Goal: Register for event/course

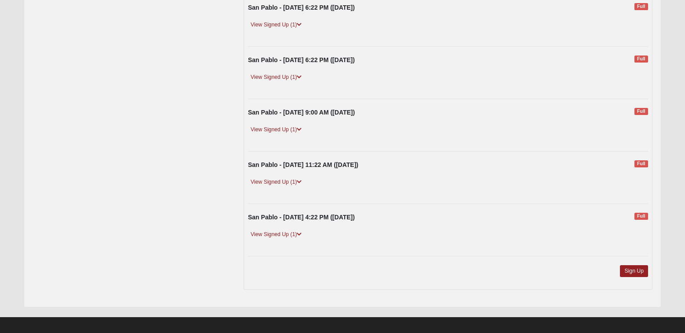
scroll to position [684, 0]
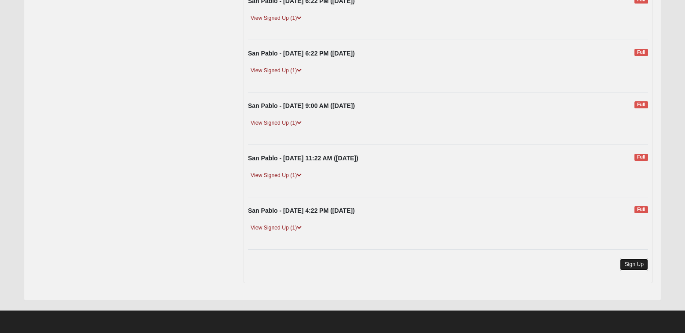
click at [624, 264] on link "Sign Up" at bounding box center [634, 264] width 28 height 12
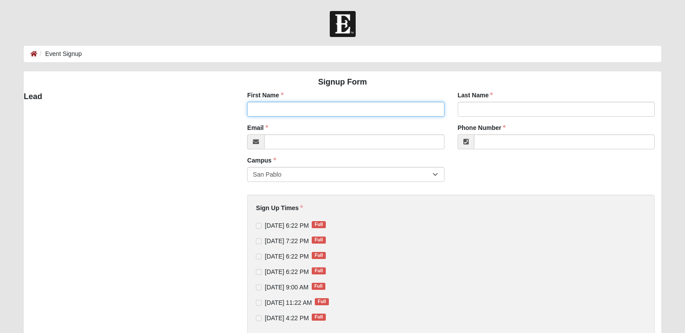
click at [263, 110] on input "First Name" at bounding box center [345, 109] width 197 height 15
type input "[PERSON_NAME]"
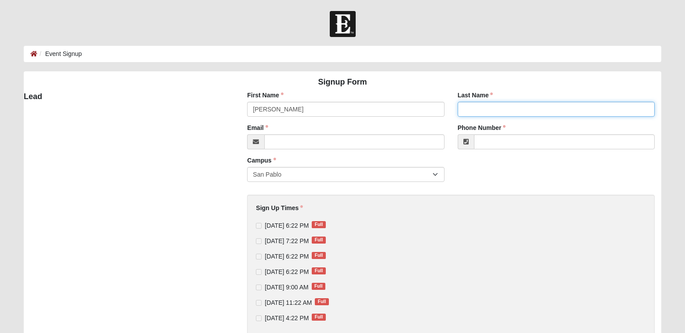
type input "[PERSON_NAME]"
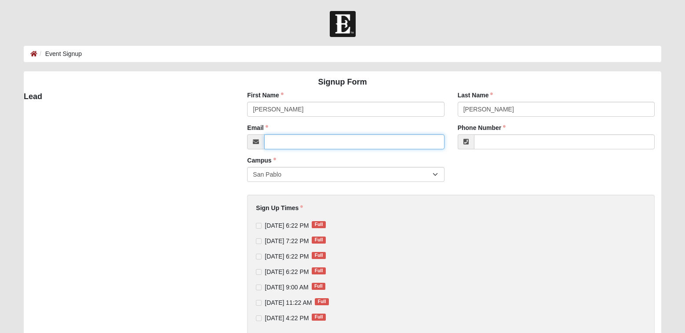
type input "[EMAIL_ADDRESS][DOMAIN_NAME]"
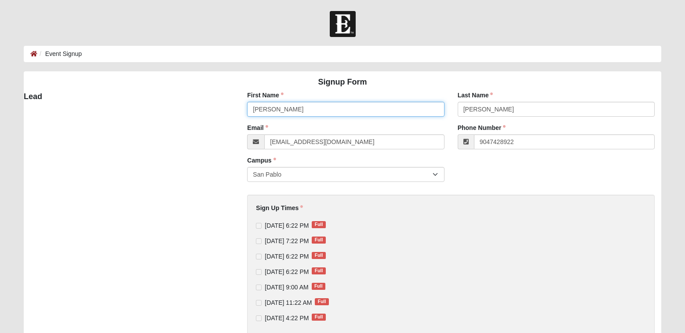
type input "[PHONE_NUMBER]"
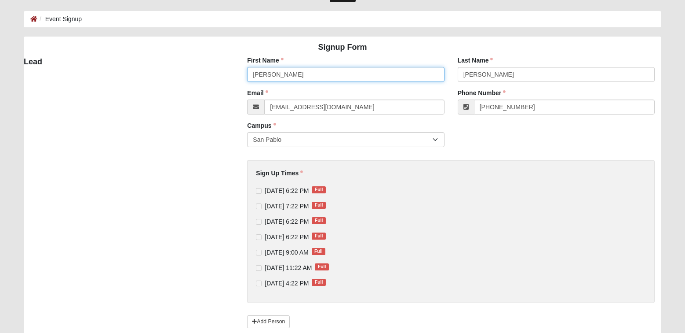
scroll to position [95, 0]
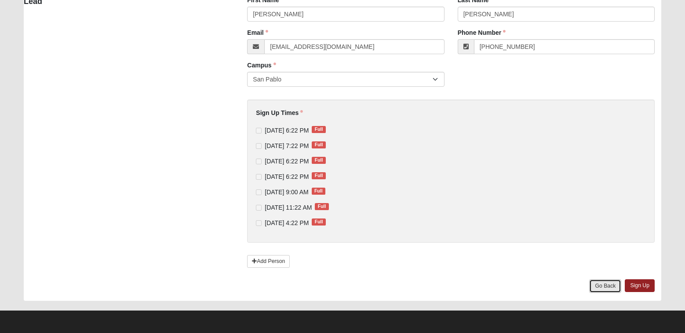
click at [598, 285] on link "Go Back" at bounding box center [606, 286] width 32 height 14
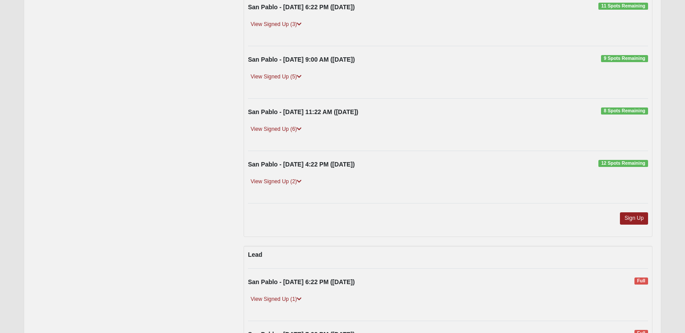
scroll to position [308, 0]
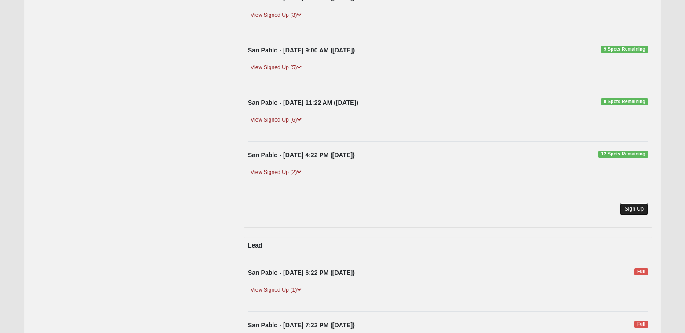
click at [640, 210] on link "Sign Up" at bounding box center [634, 209] width 28 height 12
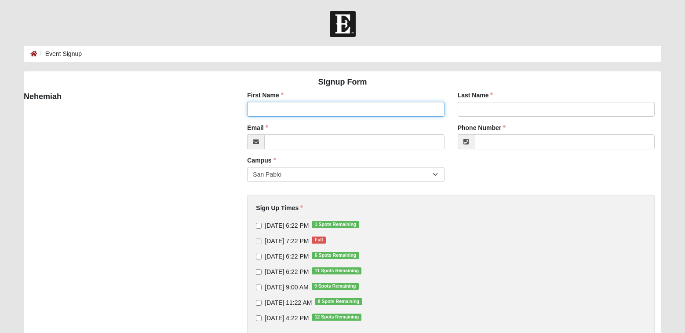
click at [287, 106] on input "First Name" at bounding box center [345, 109] width 197 height 15
type input "Larry"
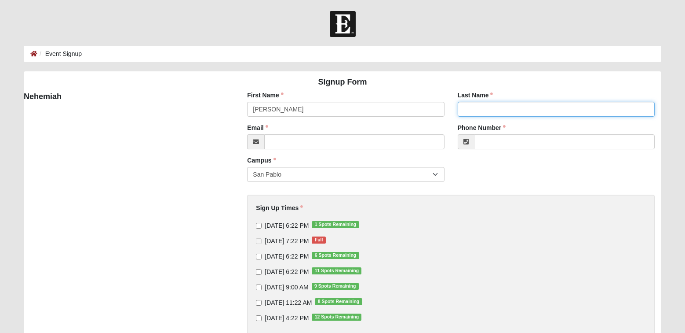
type input "Mortensen"
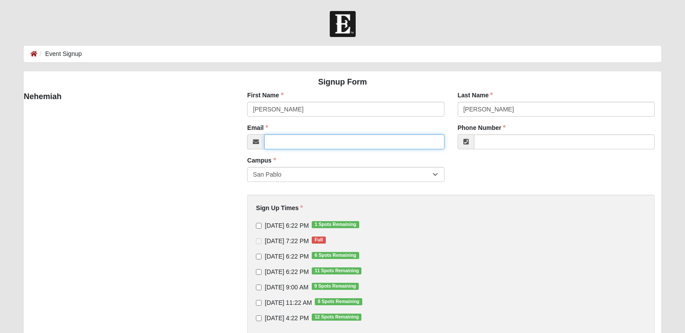
type input "lmor10sen@comcast.net"
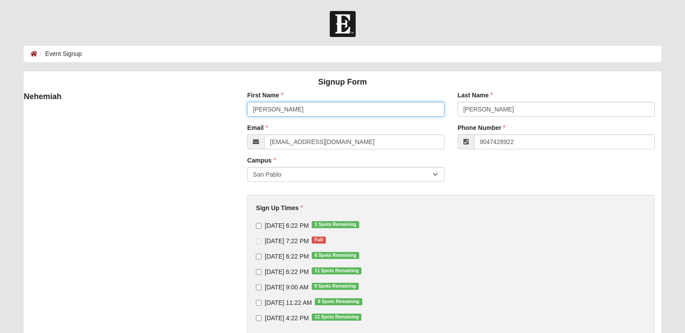
type input "(904) 742-8922"
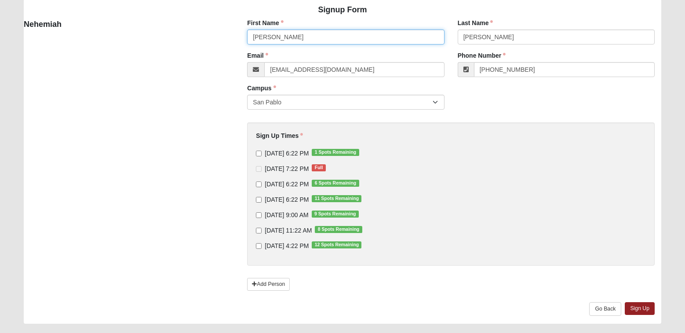
scroll to position [88, 0]
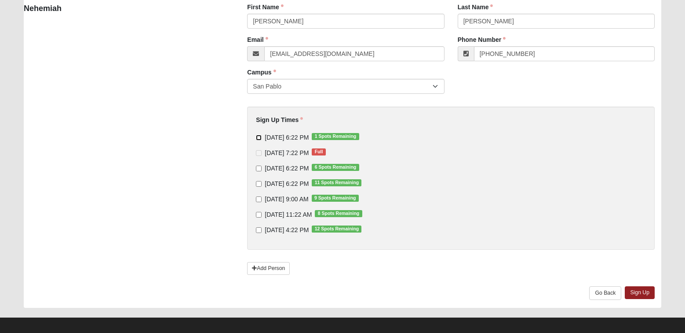
click at [259, 138] on input "9/10/2025 6:22 PM 1 Spots Remaining" at bounding box center [259, 138] width 6 height 6
checkbox input "true"
click at [257, 168] on input "9/12/2025 6:22 PM 6 Spots Remaining" at bounding box center [259, 168] width 6 height 6
checkbox input "true"
click at [632, 293] on link "Sign Up" at bounding box center [640, 292] width 30 height 13
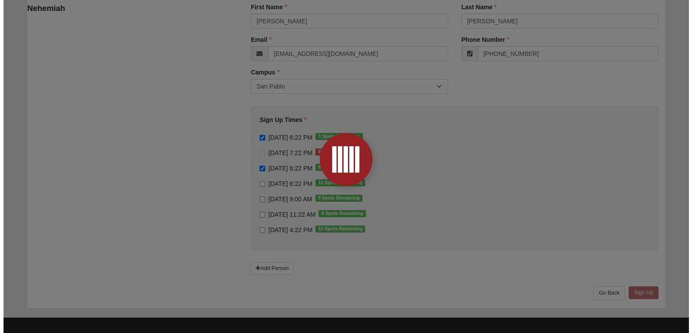
scroll to position [0, 0]
